Goal: Entertainment & Leisure: Consume media (video, audio)

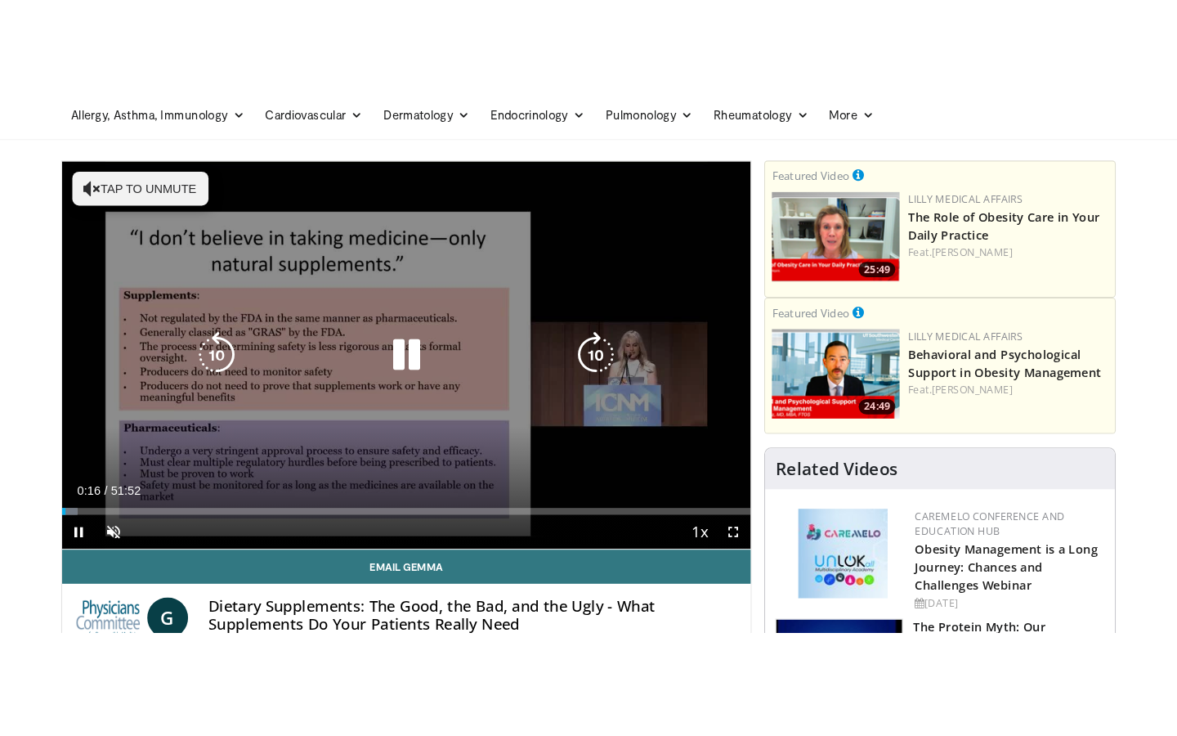
scroll to position [90, 0]
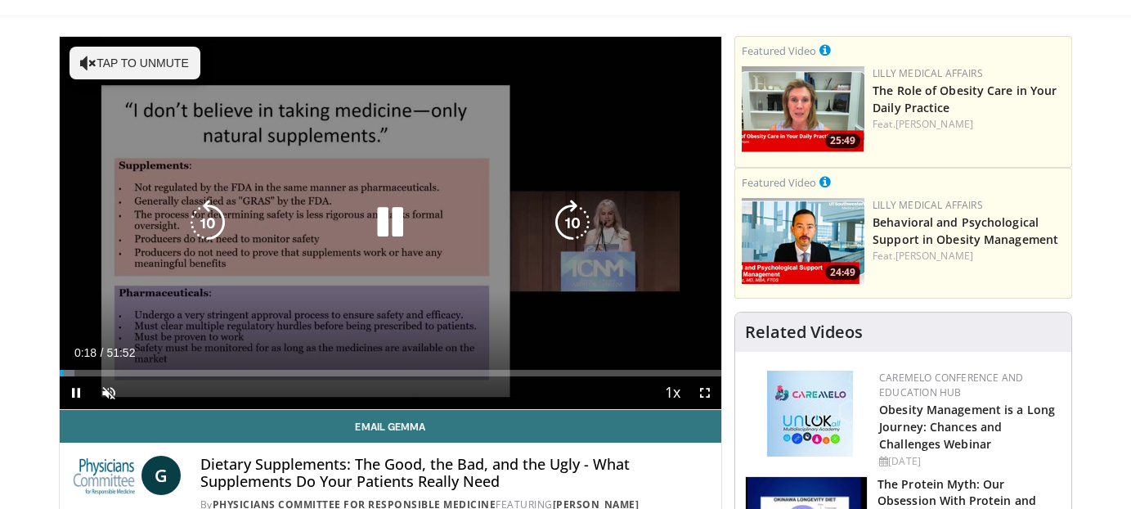
click at [99, 66] on button "Tap to unmute" at bounding box center [135, 63] width 131 height 33
click at [699, 393] on span "Video Player" at bounding box center [704, 392] width 33 height 33
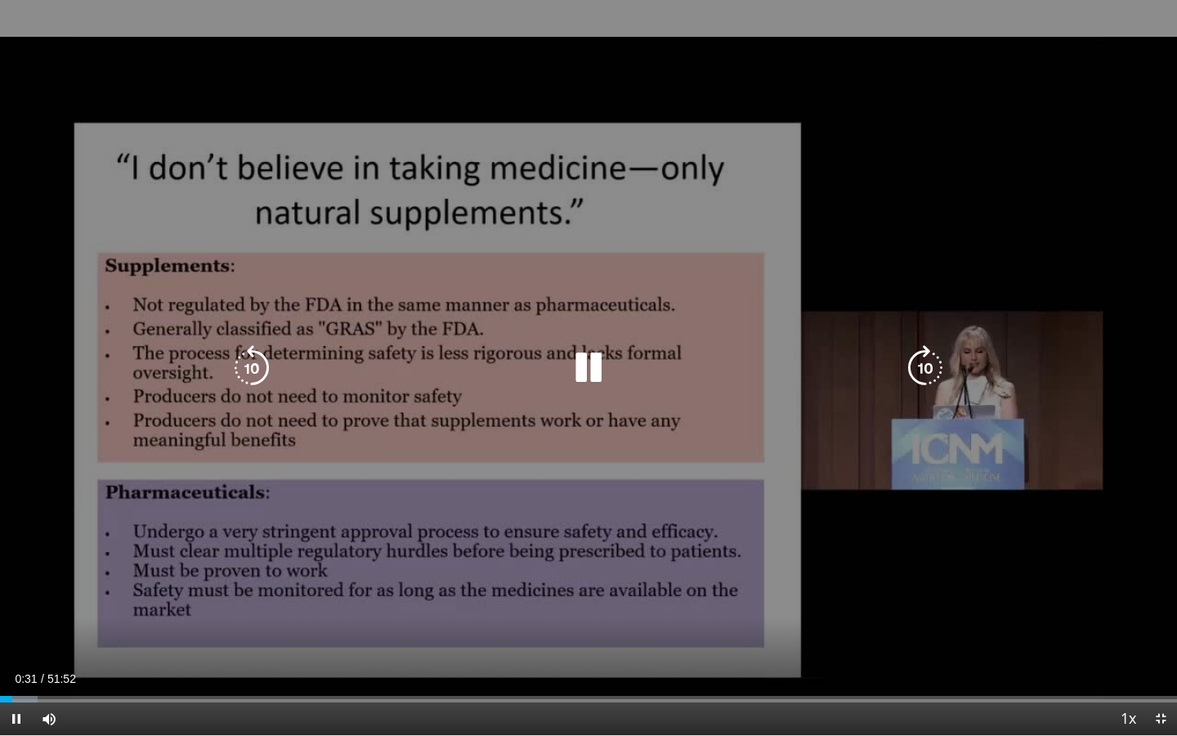
click at [925, 362] on icon "Video Player" at bounding box center [926, 368] width 46 height 46
click at [589, 370] on icon "Video Player" at bounding box center [589, 368] width 46 height 46
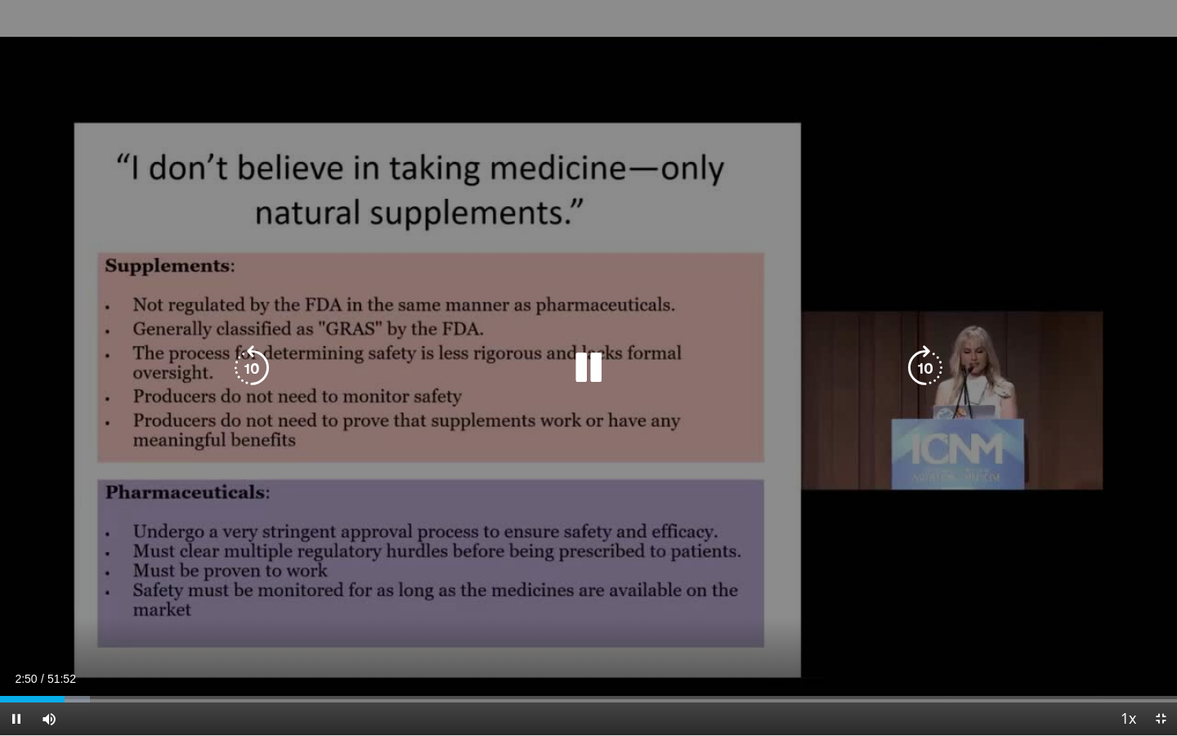
click at [590, 374] on icon "Video Player" at bounding box center [589, 368] width 46 height 46
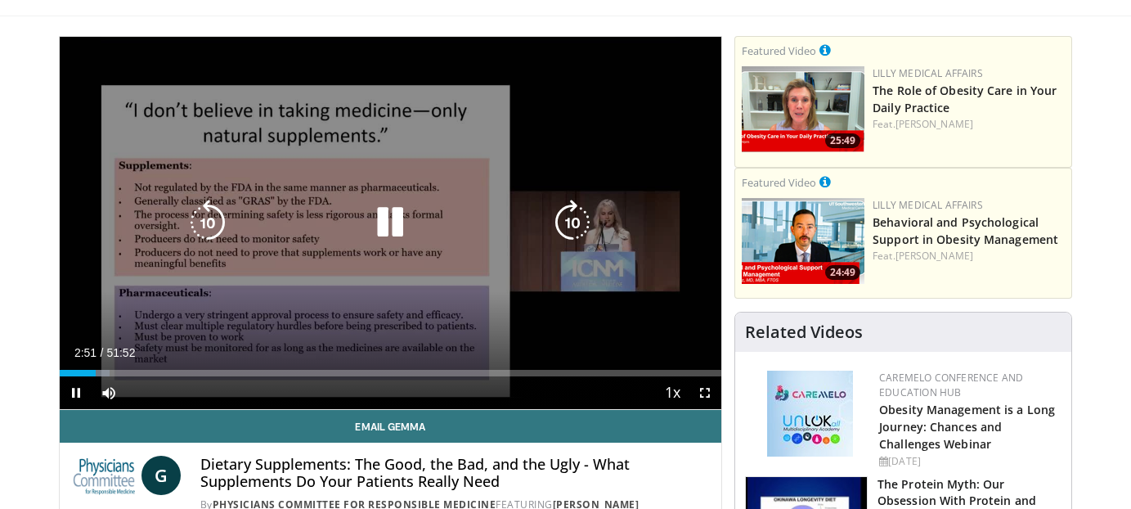
click at [394, 234] on icon "Video Player" at bounding box center [390, 223] width 46 height 46
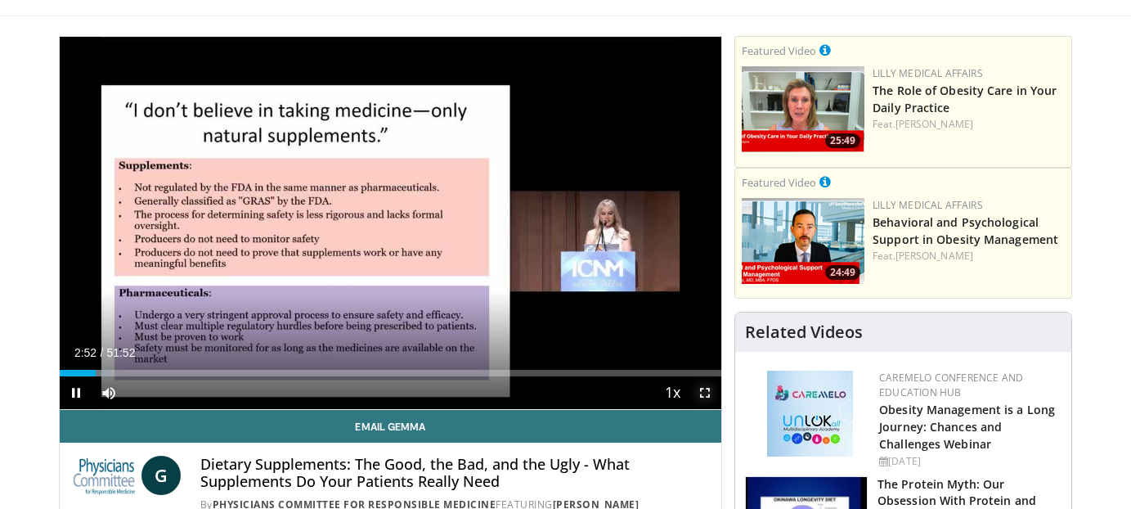
click at [710, 403] on span "Video Player" at bounding box center [704, 392] width 33 height 33
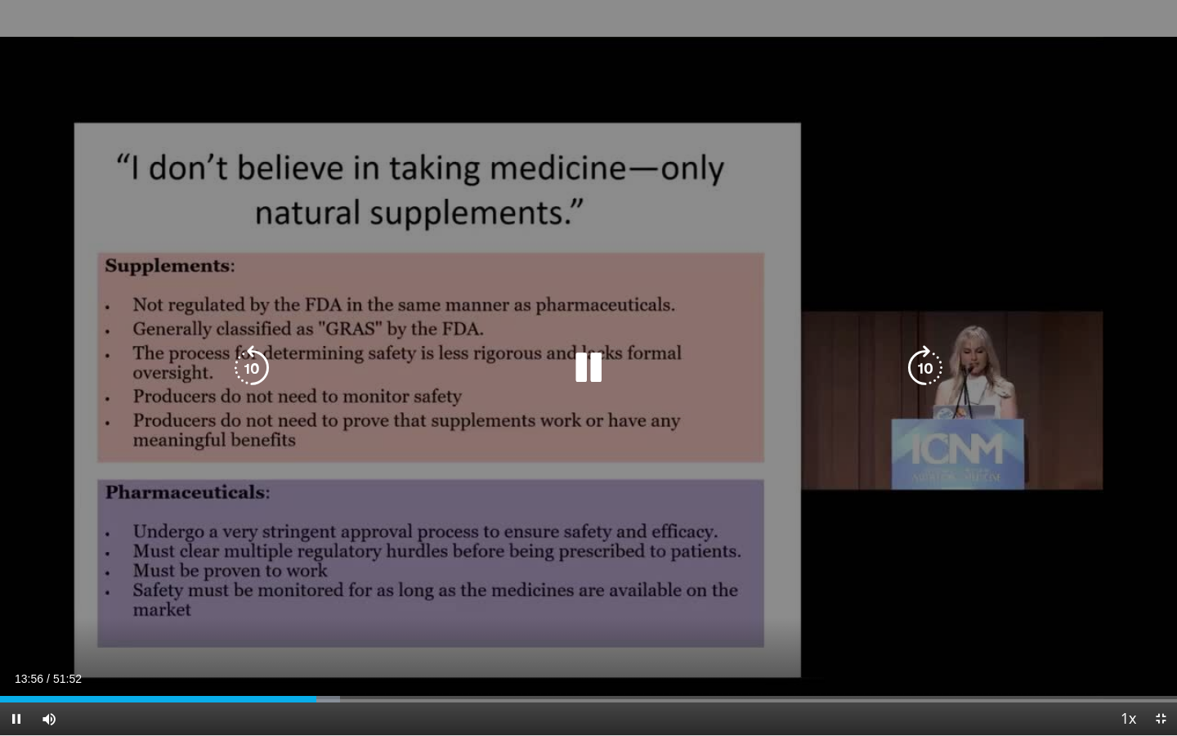
click at [599, 367] on icon "Video Player" at bounding box center [589, 368] width 46 height 46
click at [600, 365] on icon "Video Player" at bounding box center [589, 368] width 46 height 46
click at [579, 361] on icon "Video Player" at bounding box center [589, 368] width 46 height 46
click at [592, 363] on icon "Video Player" at bounding box center [589, 368] width 46 height 46
click at [586, 365] on icon "Video Player" at bounding box center [589, 368] width 46 height 46
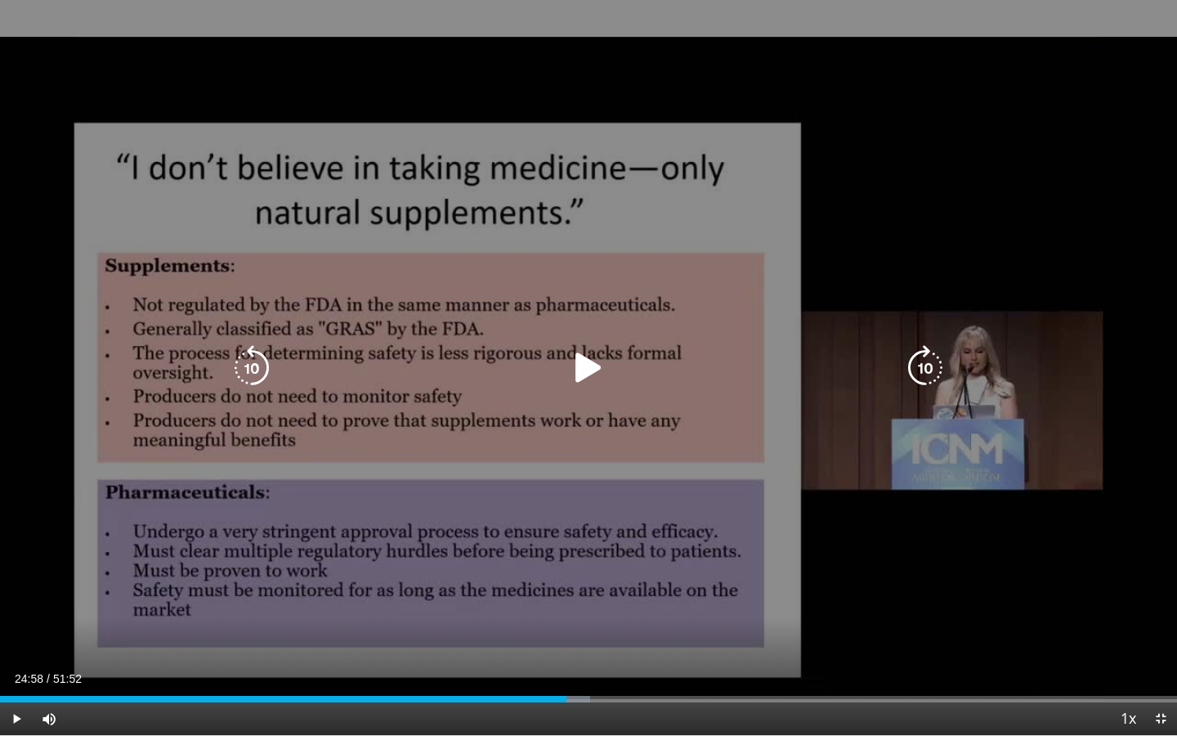
click at [612, 352] on div "Video Player" at bounding box center [588, 368] width 706 height 33
click at [581, 377] on icon "Video Player" at bounding box center [589, 368] width 46 height 46
click at [590, 335] on div "30 seconds Tap to unmute" at bounding box center [588, 367] width 1177 height 735
click at [591, 363] on icon "Video Player" at bounding box center [589, 368] width 46 height 46
click at [594, 364] on icon "Video Player" at bounding box center [589, 368] width 46 height 46
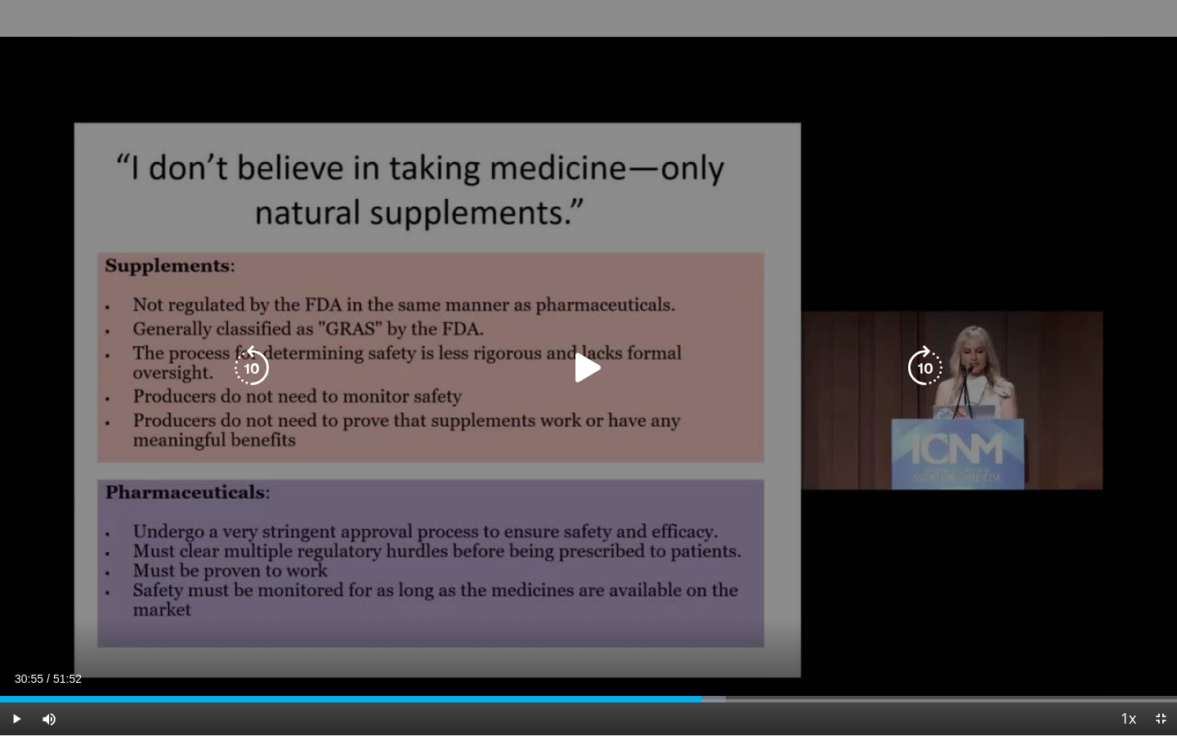
click at [617, 352] on div "Video Player" at bounding box center [588, 368] width 706 height 33
click at [583, 358] on icon "Video Player" at bounding box center [589, 368] width 46 height 46
click at [582, 366] on icon "Video Player" at bounding box center [589, 368] width 46 height 46
click at [573, 349] on icon "Video Player" at bounding box center [589, 368] width 46 height 46
click at [603, 365] on icon "Video Player" at bounding box center [589, 368] width 46 height 46
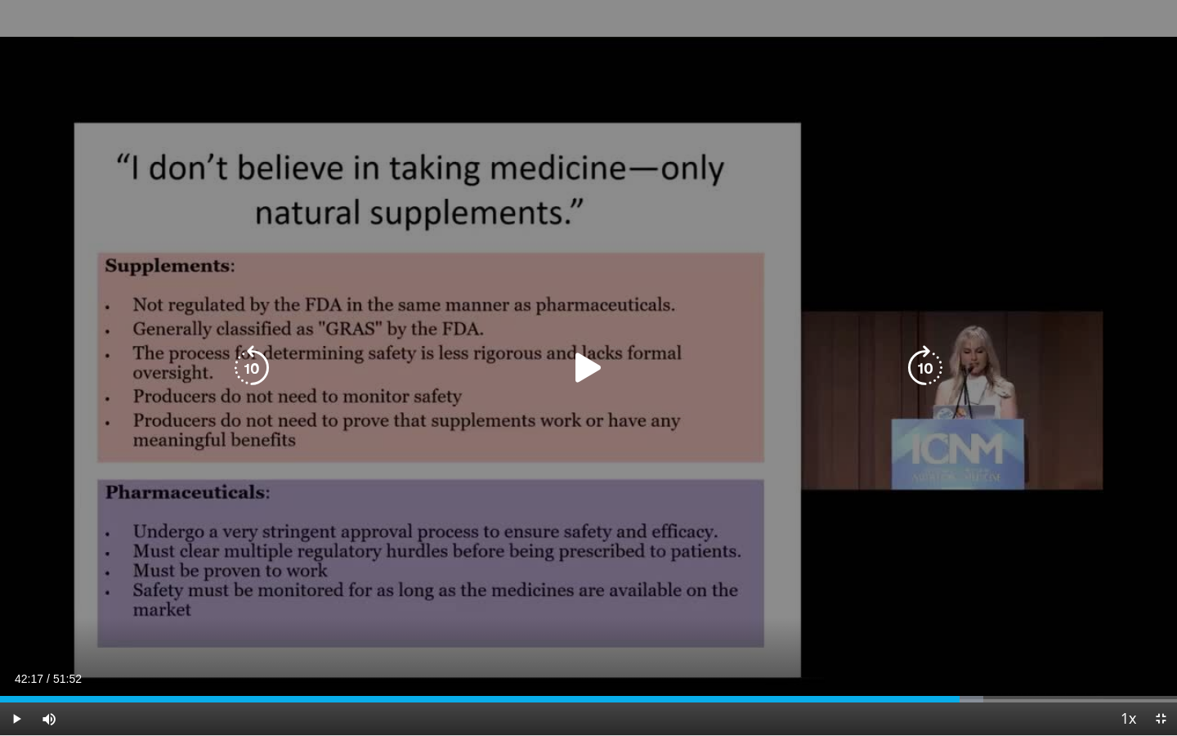
click at [601, 366] on icon "Video Player" at bounding box center [589, 368] width 46 height 46
click at [248, 359] on icon "Video Player" at bounding box center [252, 368] width 46 height 46
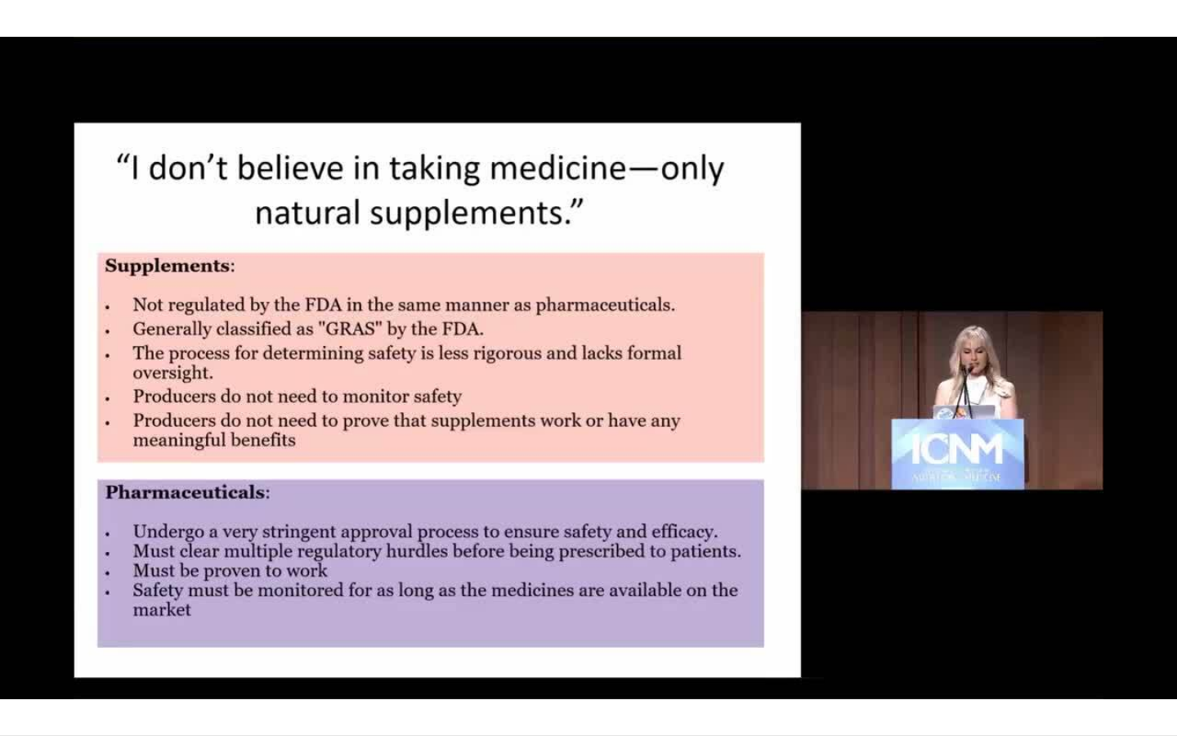
click at [598, 361] on div "10 seconds Tap to unmute" at bounding box center [588, 367] width 1177 height 735
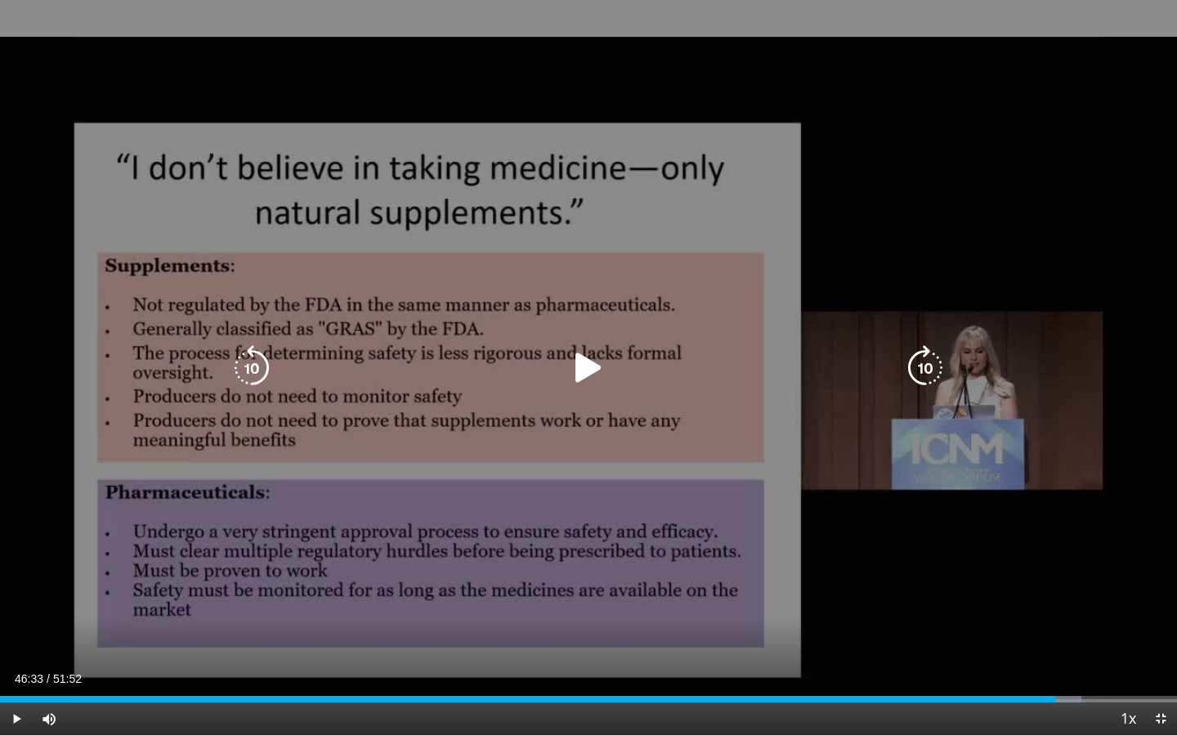
click at [571, 370] on icon "Video Player" at bounding box center [589, 368] width 46 height 46
click at [607, 301] on div "10 seconds Tap to unmute" at bounding box center [588, 367] width 1177 height 735
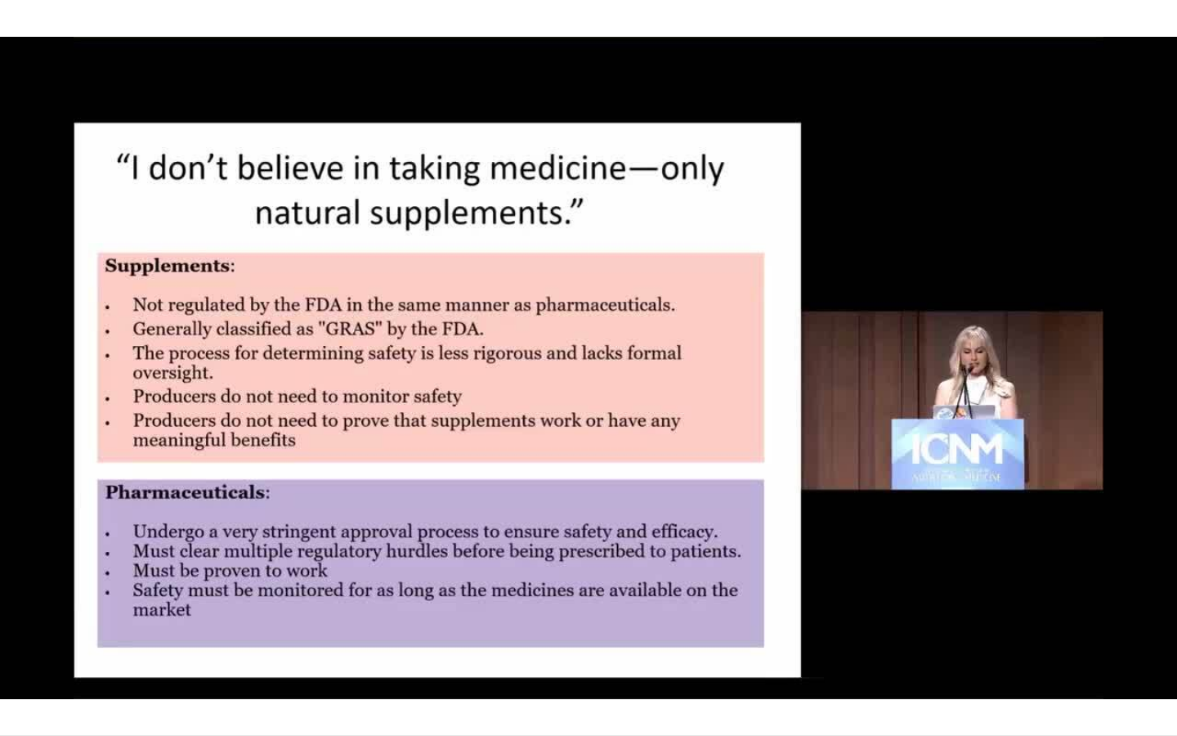
click at [607, 301] on div "10 seconds Tap to unmute" at bounding box center [588, 367] width 1177 height 735
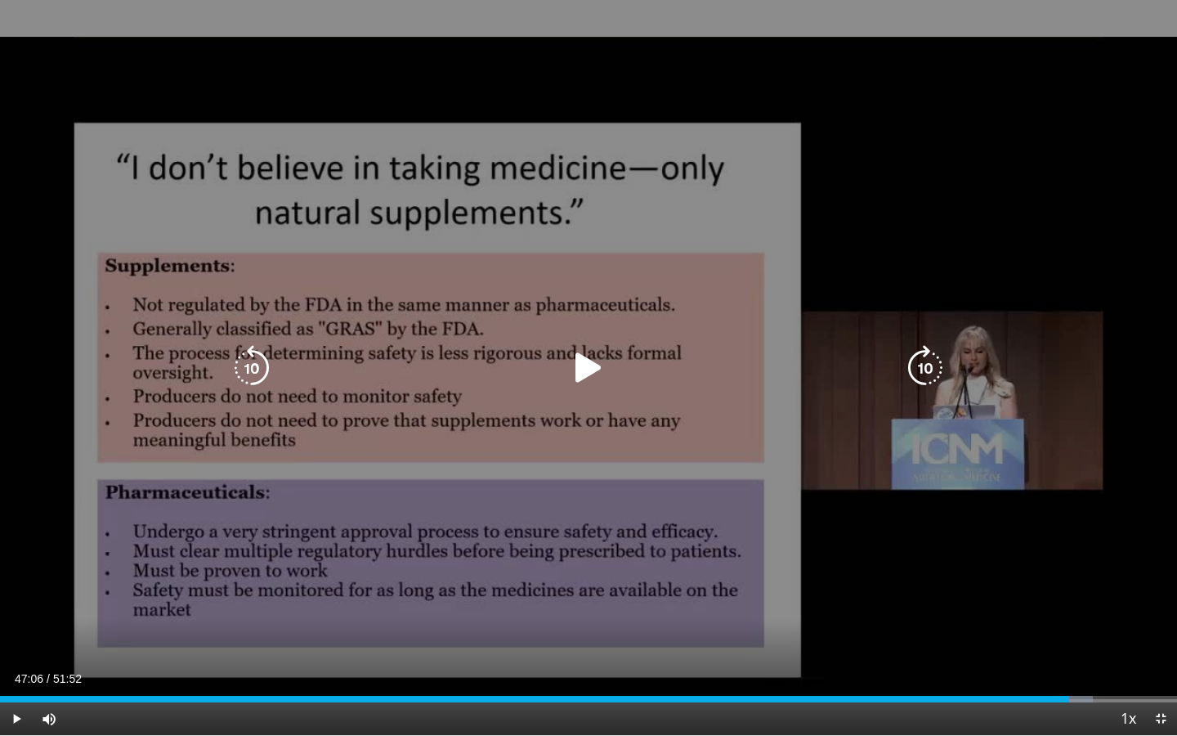
click at [594, 366] on icon "Video Player" at bounding box center [589, 368] width 46 height 46
click at [719, 309] on div "10 seconds Tap to unmute" at bounding box center [588, 367] width 1177 height 735
click at [587, 423] on div "10 seconds Tap to unmute" at bounding box center [588, 367] width 1177 height 735
